Goal: Information Seeking & Learning: Learn about a topic

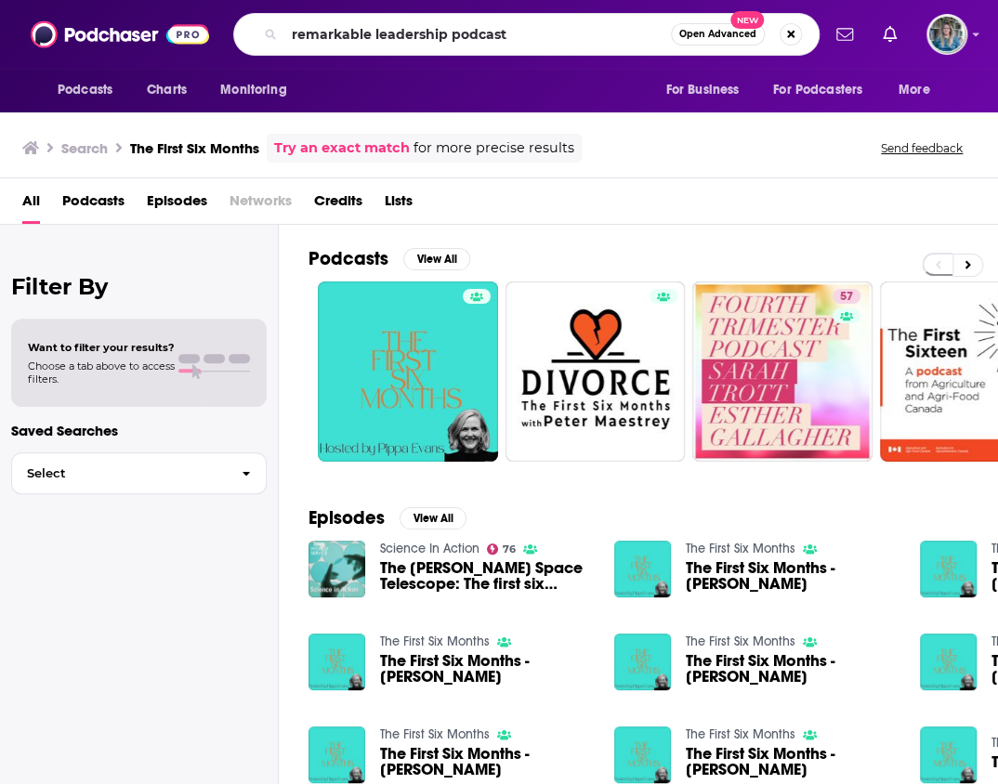
type input "remarkable leadership podcast"
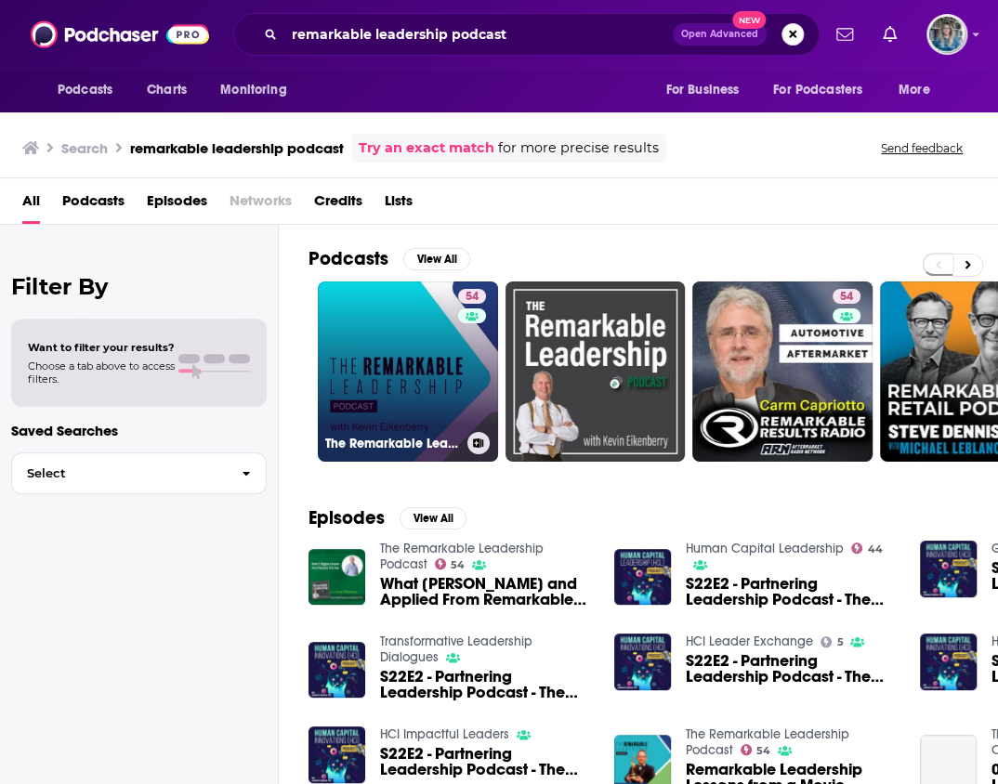
click at [371, 334] on link "54 The Remarkable Leadership Podcast" at bounding box center [408, 372] width 180 height 180
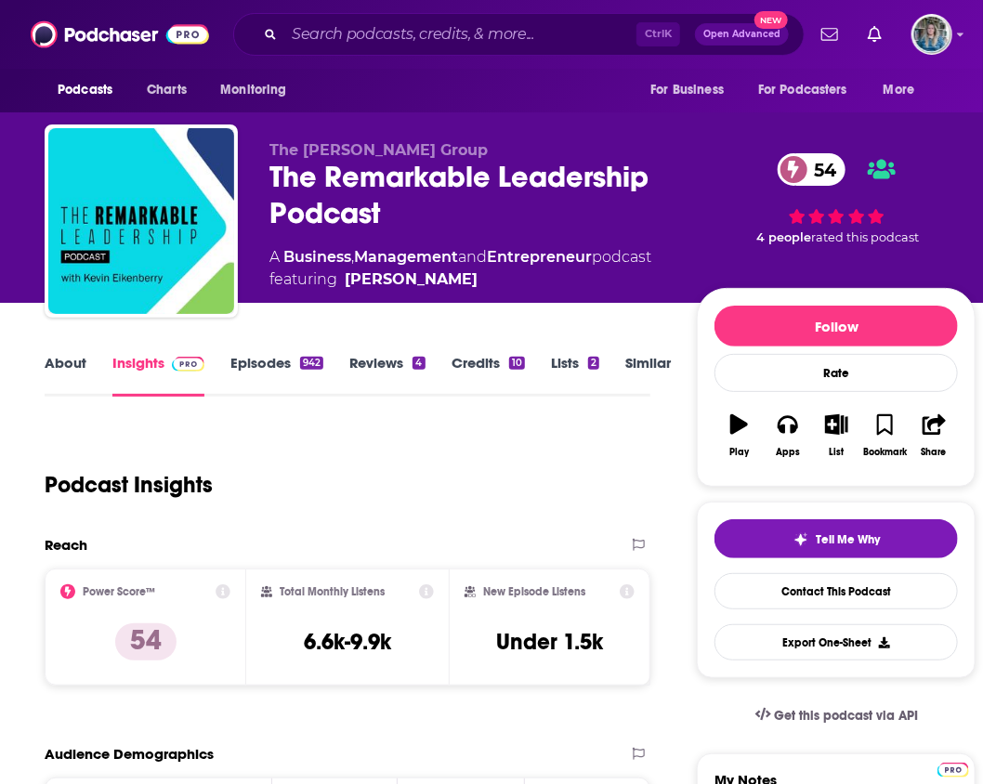
click at [79, 362] on link "About" at bounding box center [66, 375] width 42 height 43
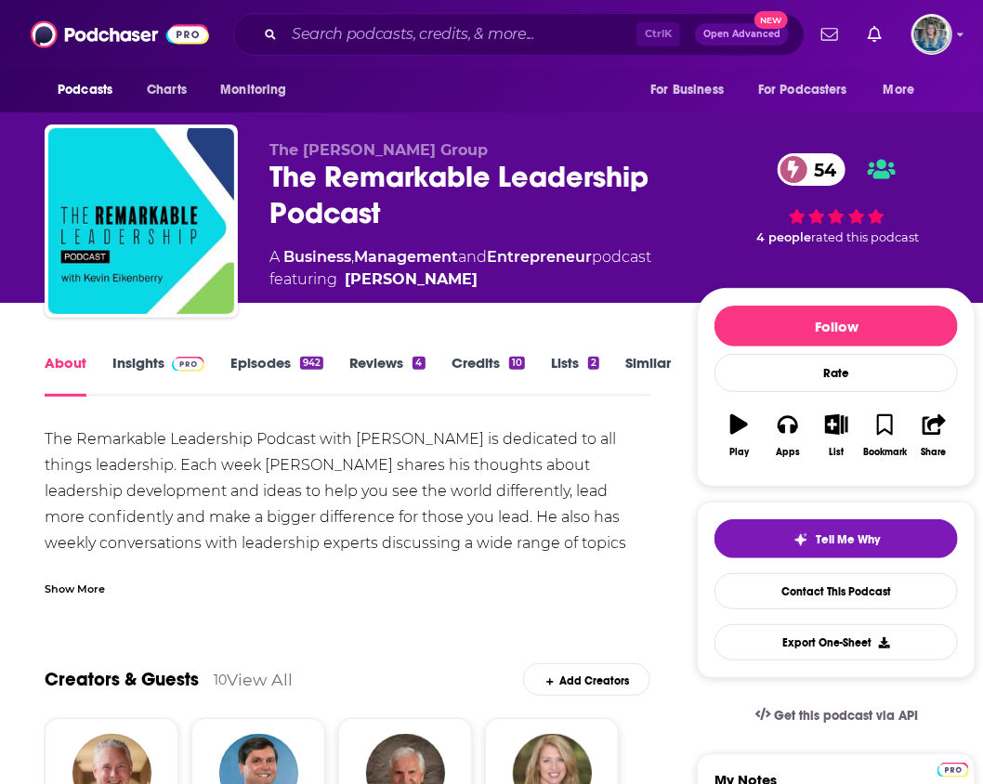
click at [61, 589] on div "Show More" at bounding box center [75, 588] width 60 height 18
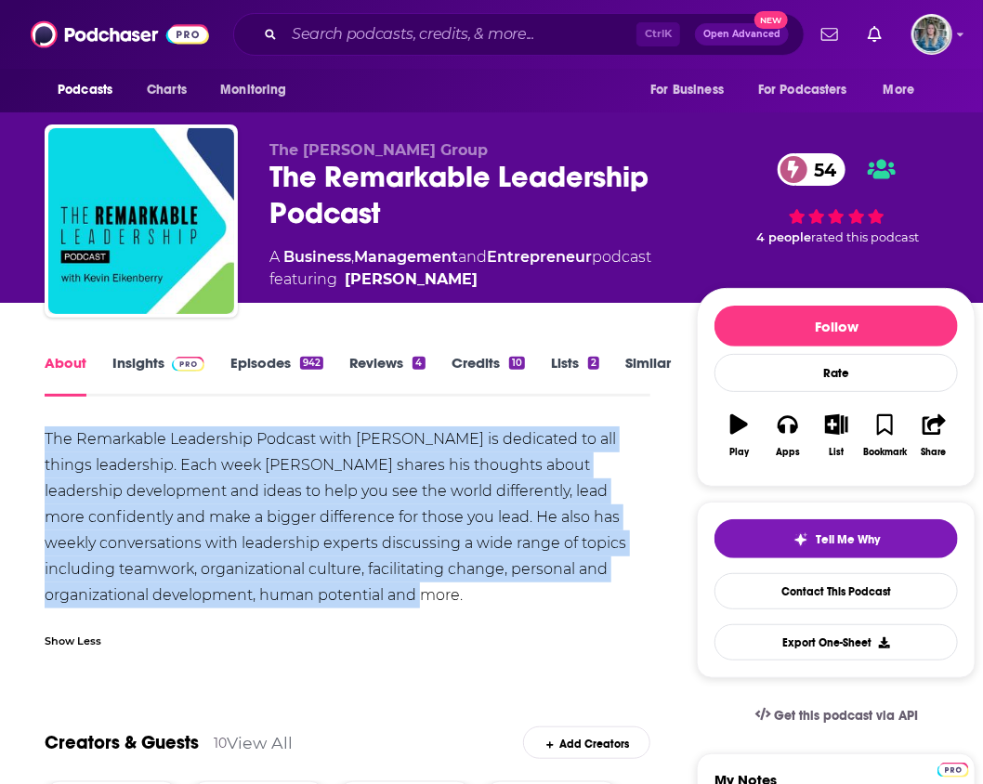
drag, startPoint x: 44, startPoint y: 433, endPoint x: 437, endPoint y: 603, distance: 428.2
copy div "The Remarkable Leadership Podcast with [PERSON_NAME] is dedicated to all things…"
click at [967, 367] on div "Follow Rate Play Apps List Bookmark Share" at bounding box center [836, 387] width 279 height 199
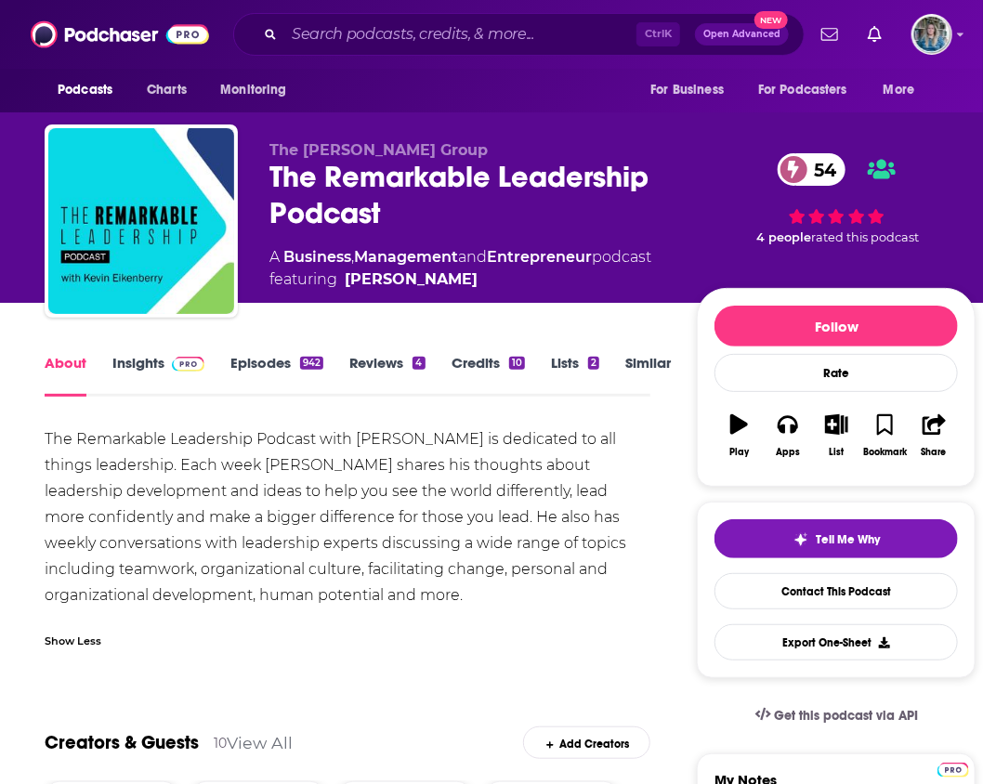
click at [249, 366] on link "Episodes 942" at bounding box center [276, 375] width 93 height 43
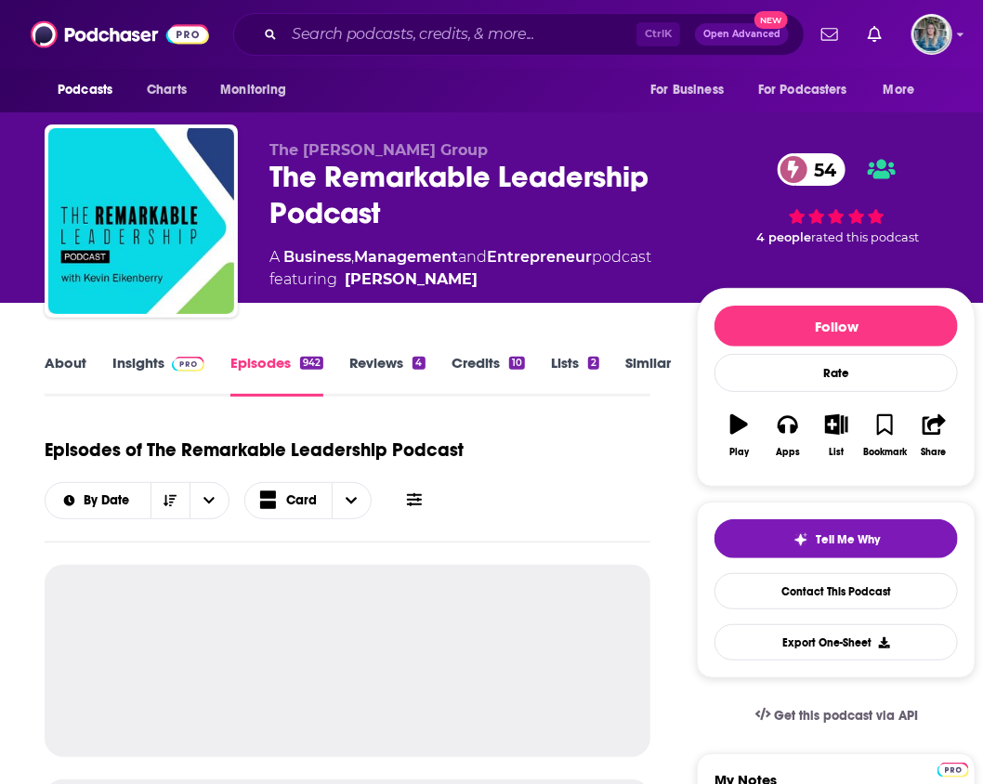
click at [167, 363] on span at bounding box center [184, 363] width 40 height 18
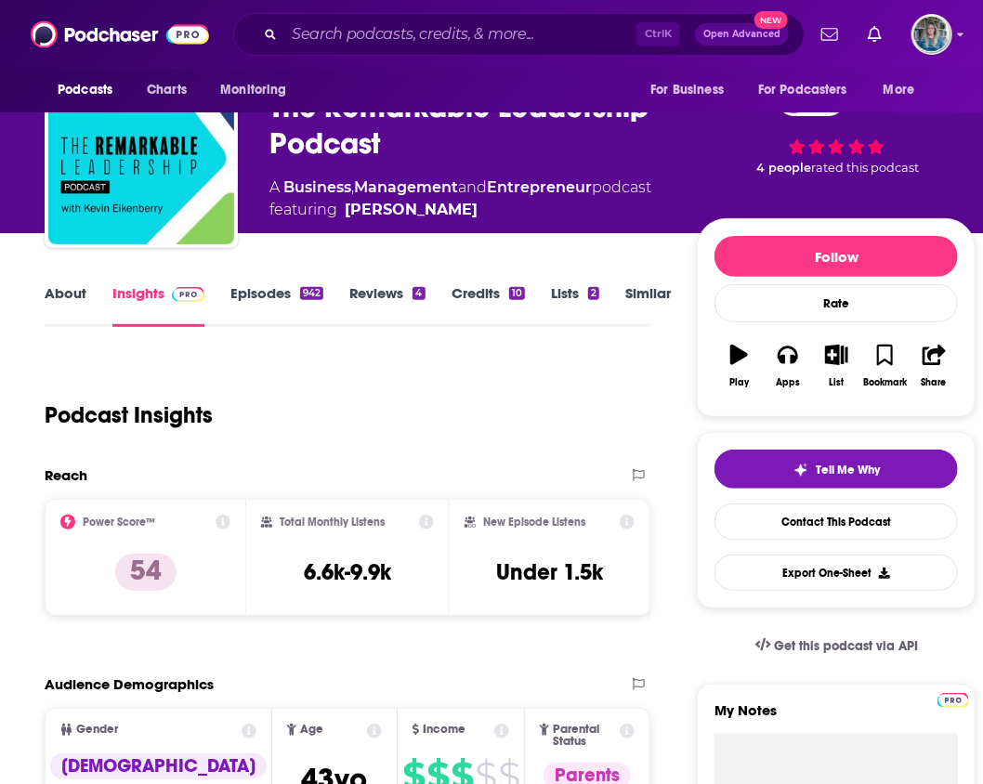
scroll to position [69, 0]
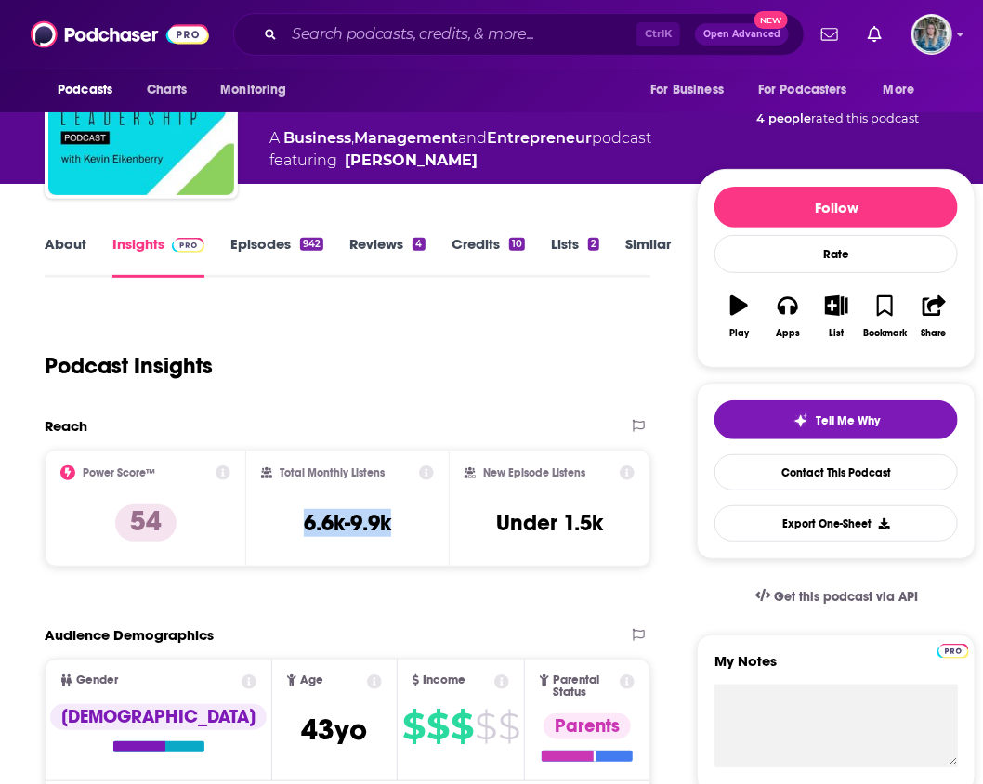
drag, startPoint x: 297, startPoint y: 525, endPoint x: 396, endPoint y: 524, distance: 98.5
click at [396, 524] on div "Total Monthly Listens 6.6k-9.9k" at bounding box center [347, 507] width 172 height 85
drag, startPoint x: 396, startPoint y: 524, endPoint x: 350, endPoint y: 523, distance: 45.5
copy h3 "6.6k-9.9k"
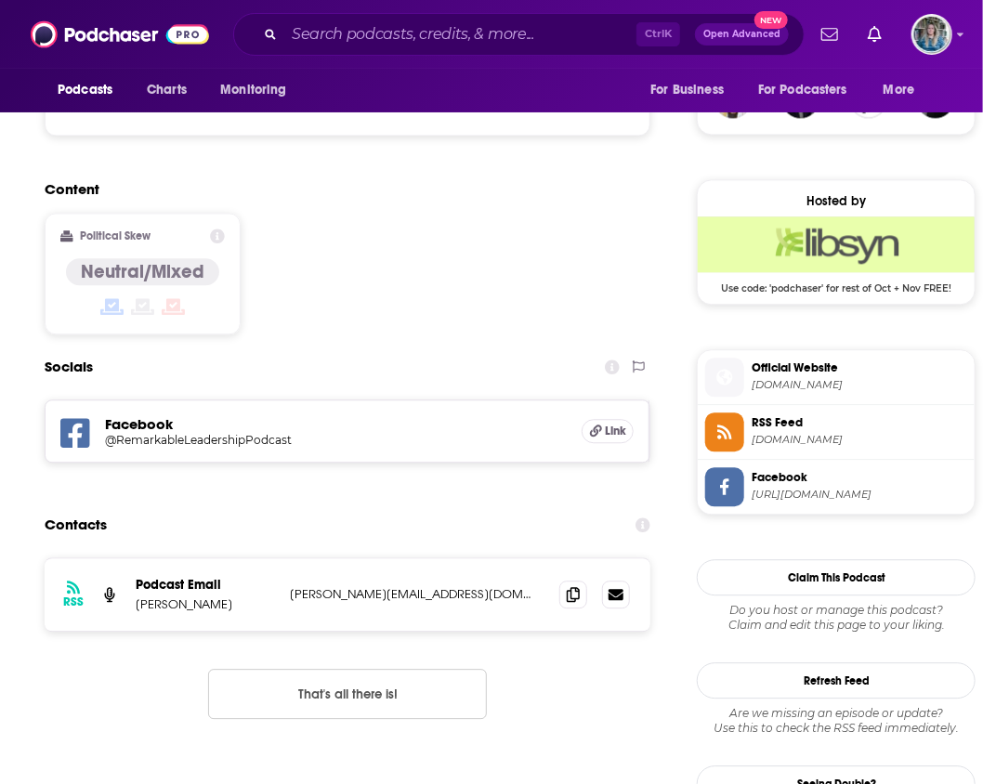
scroll to position [1399, 0]
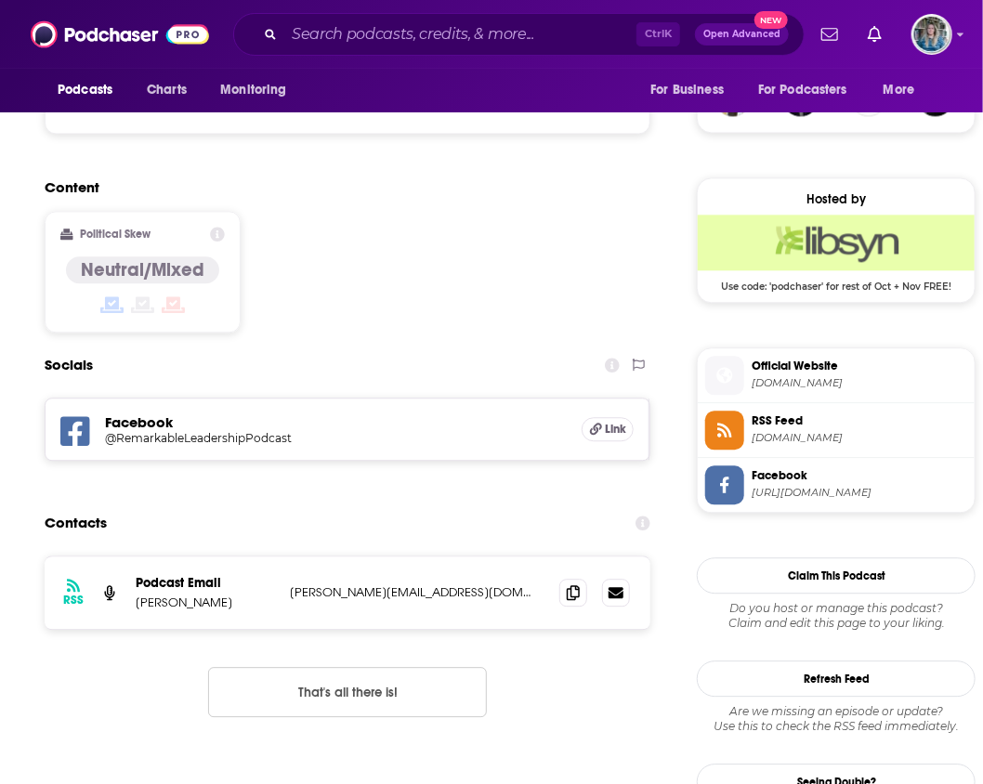
click at [832, 381] on span "[DOMAIN_NAME]" at bounding box center [860, 383] width 216 height 14
